Goal: Task Accomplishment & Management: Use online tool/utility

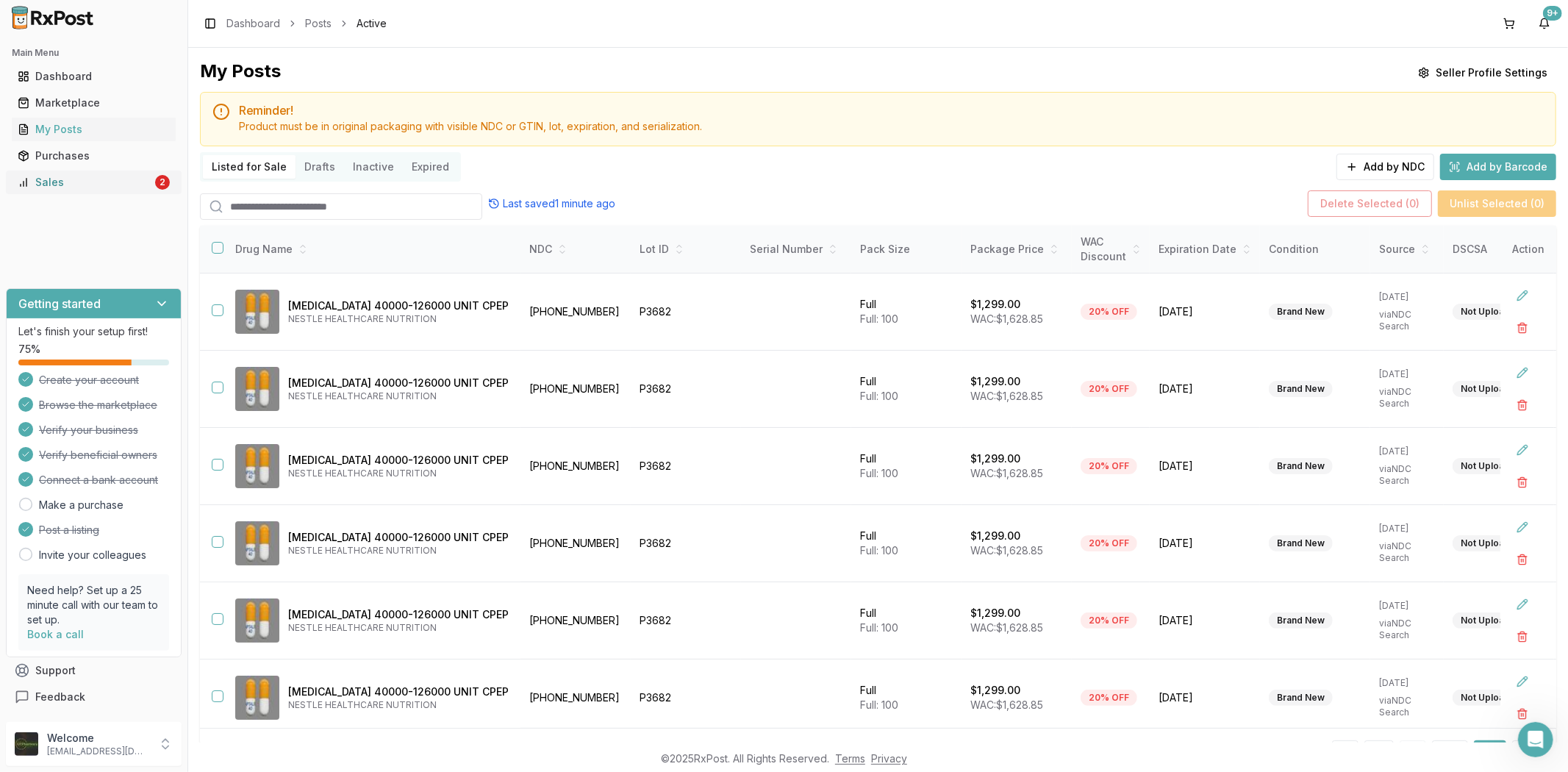
scroll to position [169, 0]
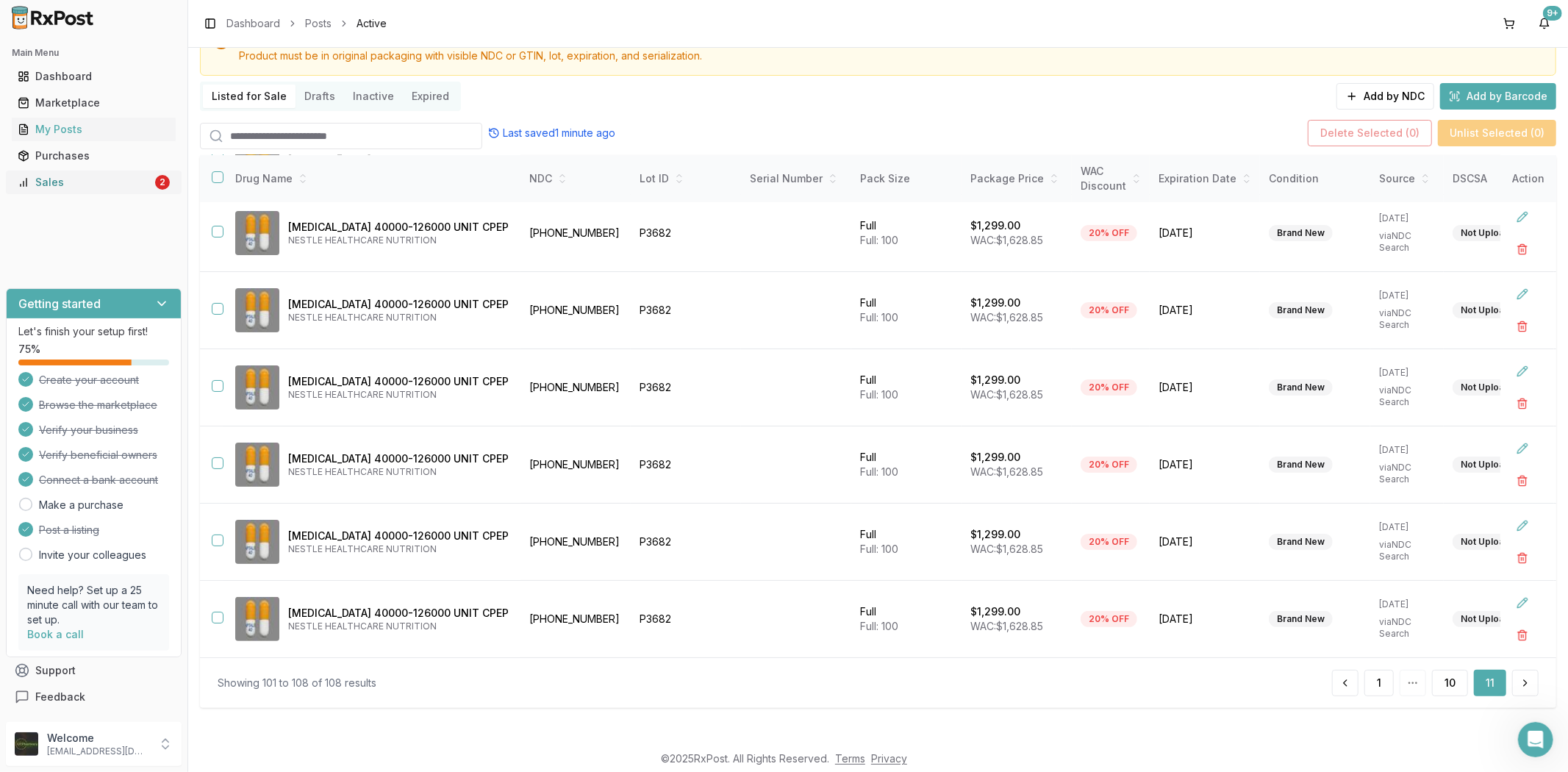
click at [42, 187] on div "Sales" at bounding box center [85, 182] width 134 height 15
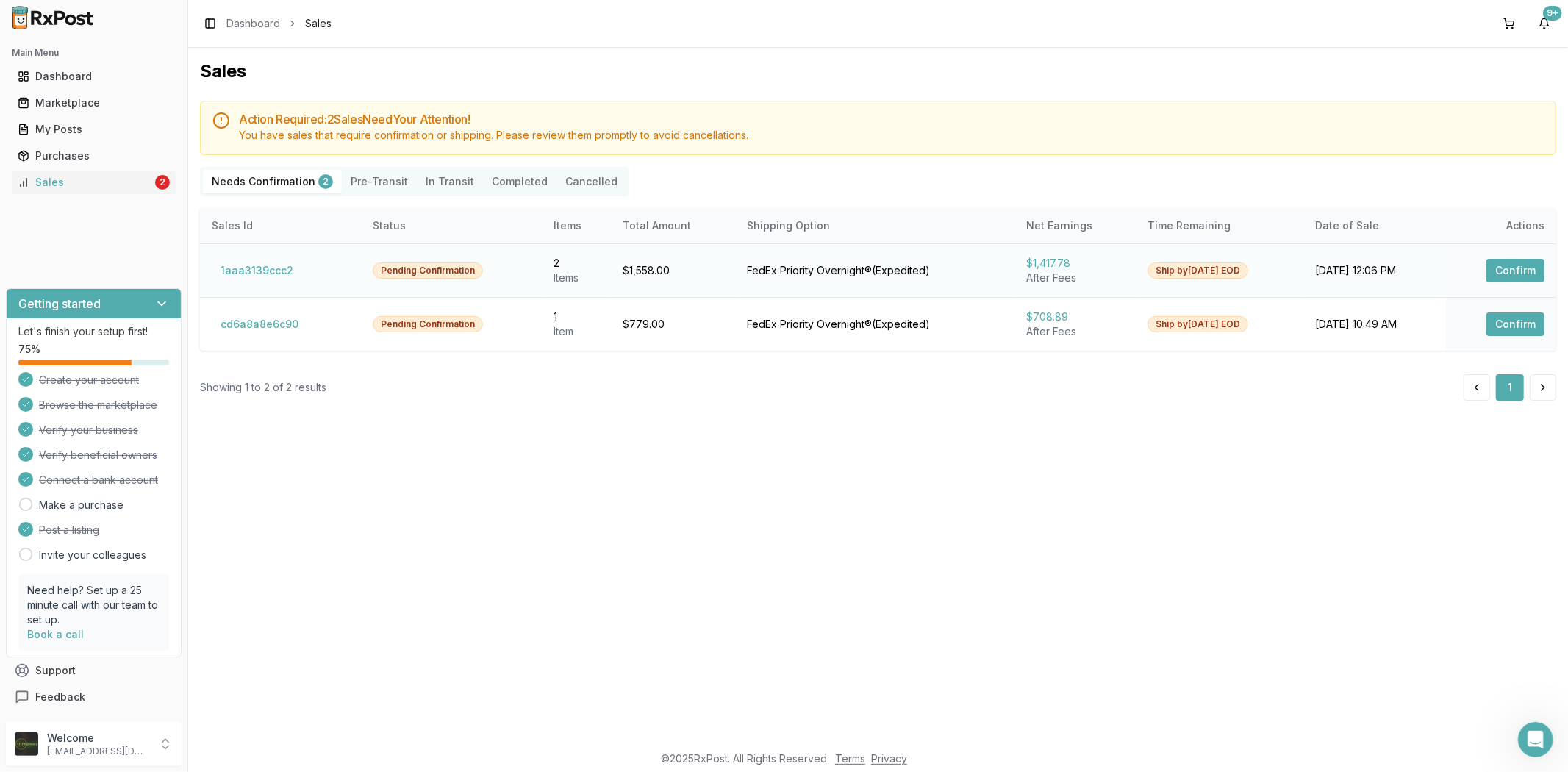
click at [1526, 273] on button "Confirm" at bounding box center [1515, 270] width 58 height 23
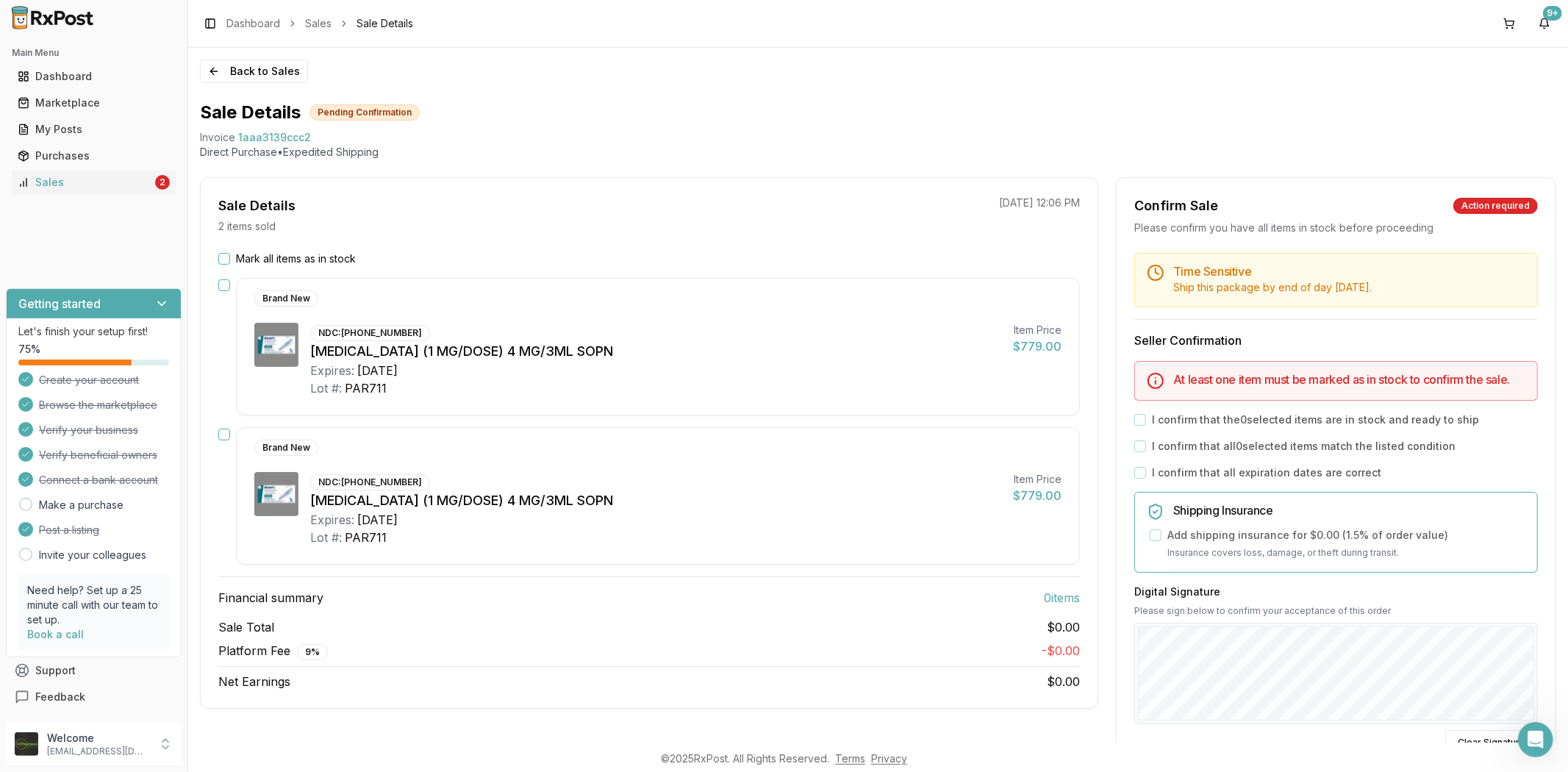
click at [1519, 269] on div "Time Sensitive Ship this package by end of day today ." at bounding box center [1335, 280] width 403 height 55
click at [210, 72] on button "Back to Sales" at bounding box center [253, 71] width 108 height 23
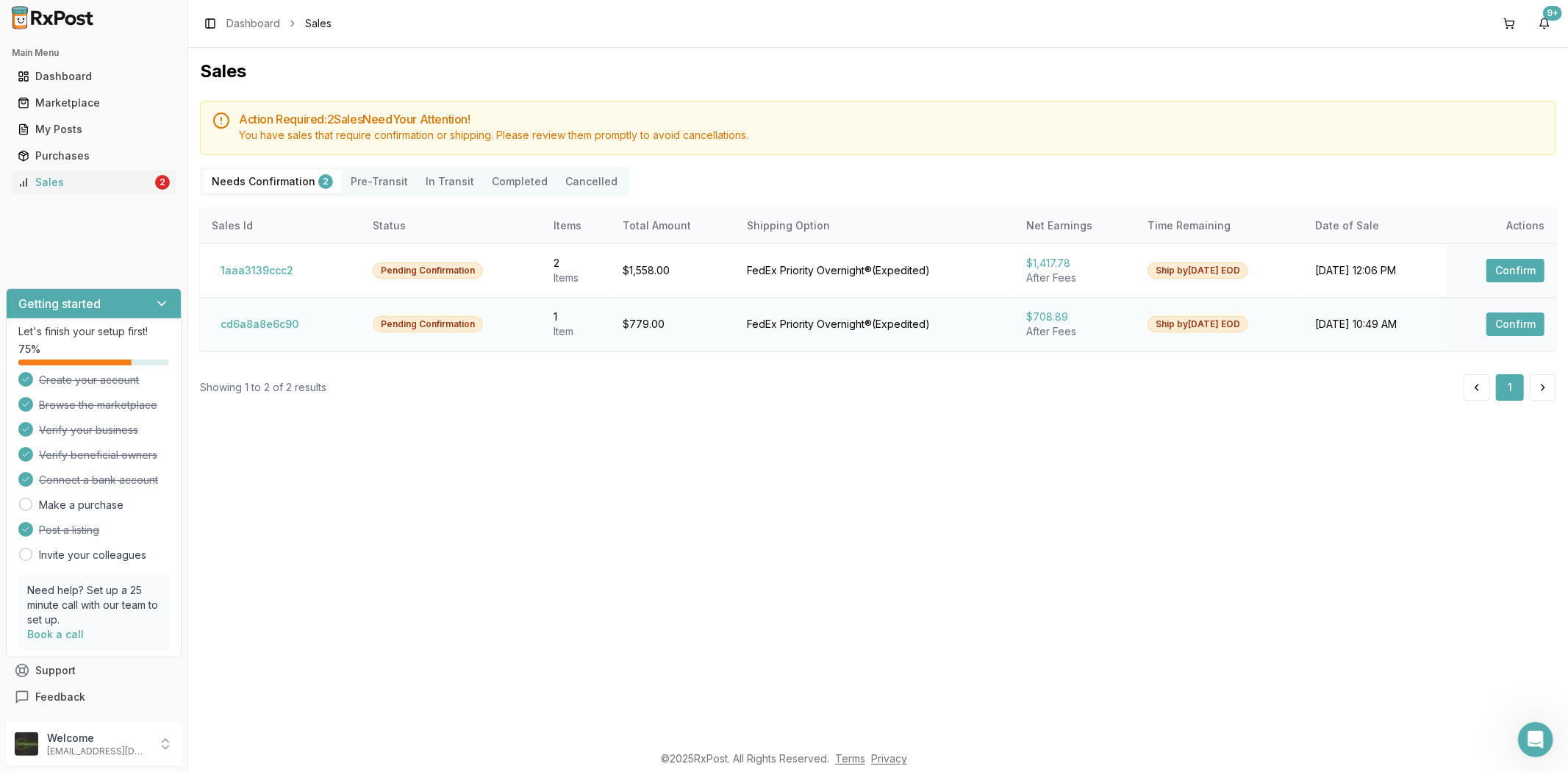
drag, startPoint x: 1493, startPoint y: 319, endPoint x: 1483, endPoint y: 322, distance: 10.4
click at [1492, 320] on button "Confirm" at bounding box center [1515, 324] width 58 height 23
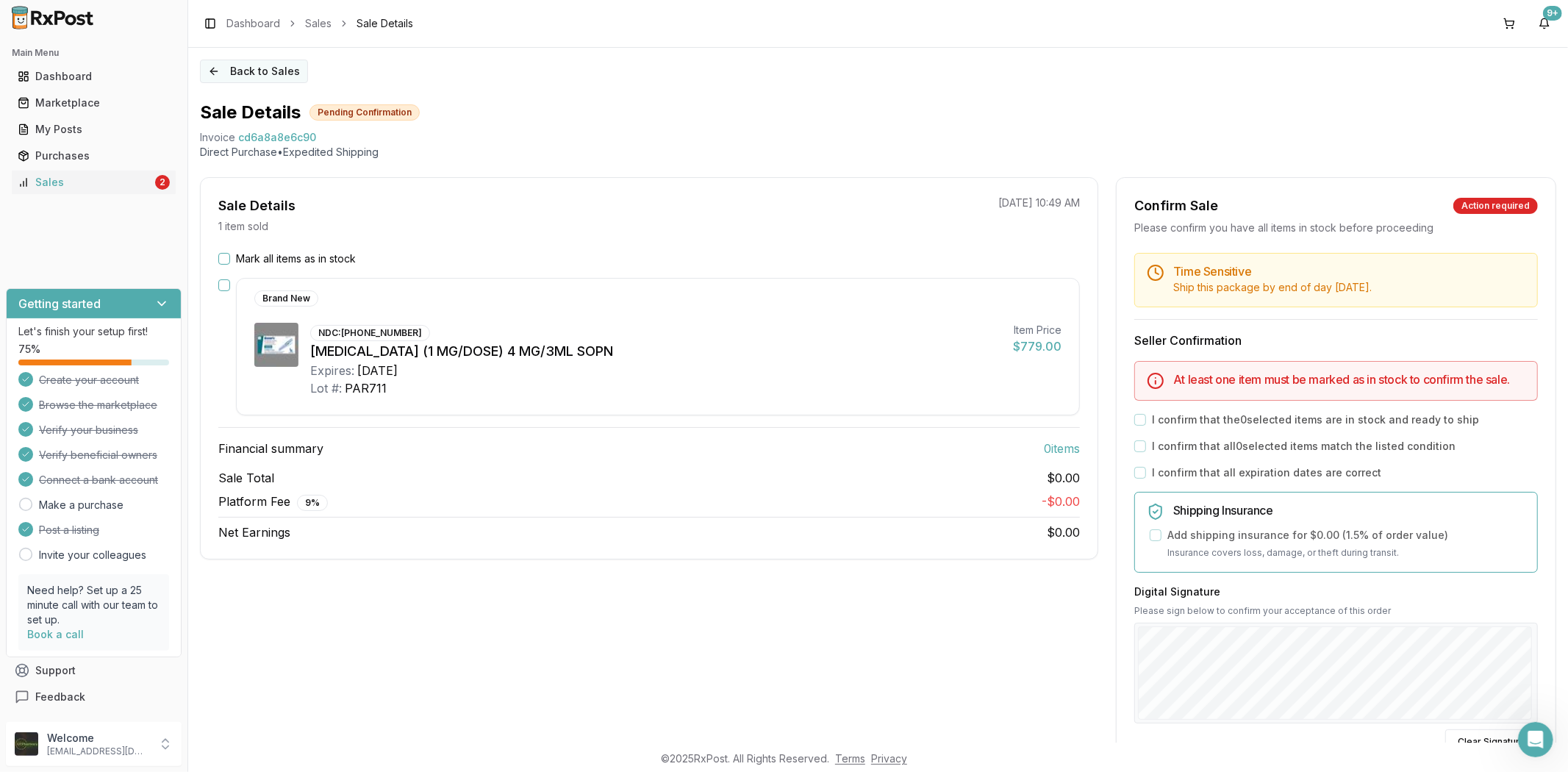
click at [214, 71] on button "Back to Sales" at bounding box center [253, 71] width 108 height 23
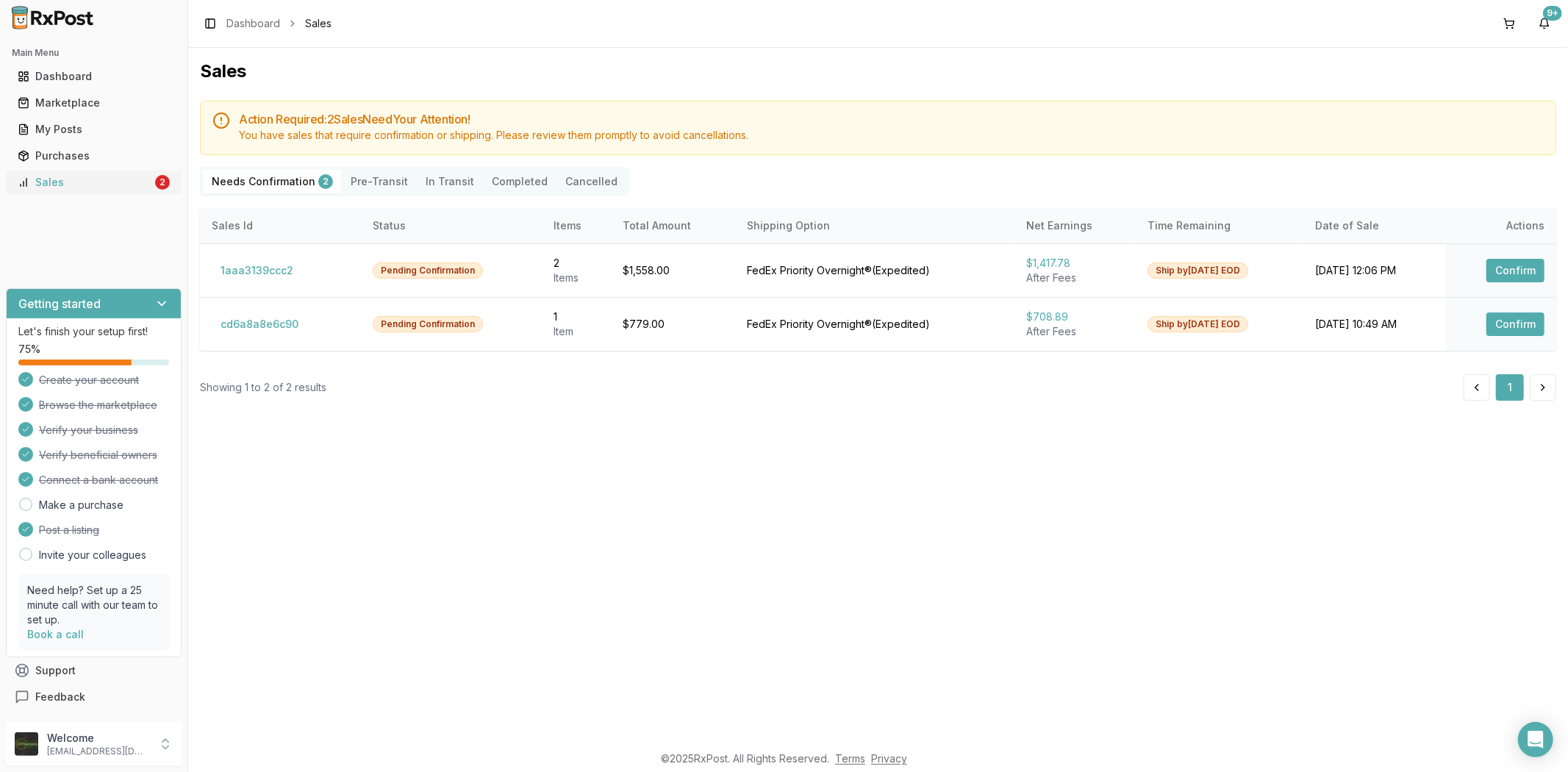
click at [122, 189] on link "Sales 2" at bounding box center [93, 182] width 164 height 27
